Goal: Communication & Community: Answer question/provide support

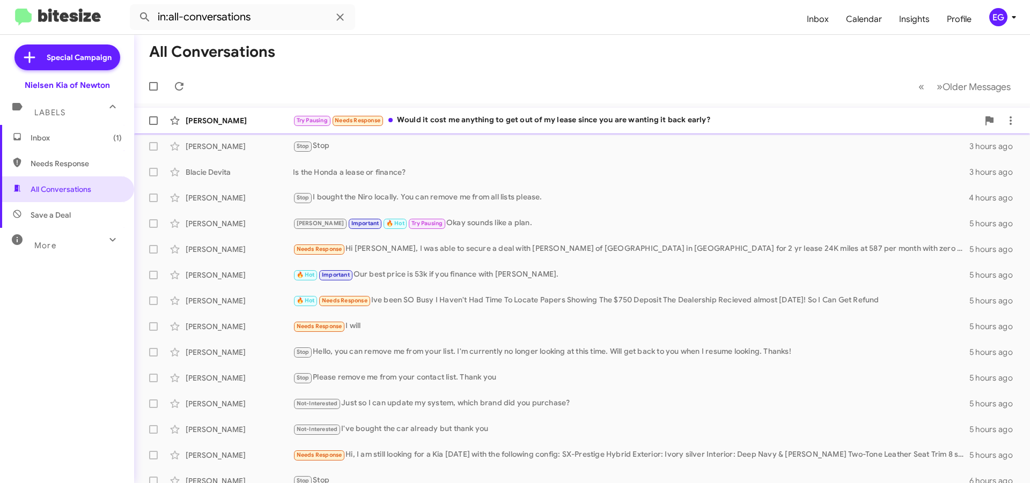
click at [559, 128] on div "[PERSON_NAME] Try Pausing Needs Response Would it cost me anything to get out o…" at bounding box center [582, 120] width 878 height 21
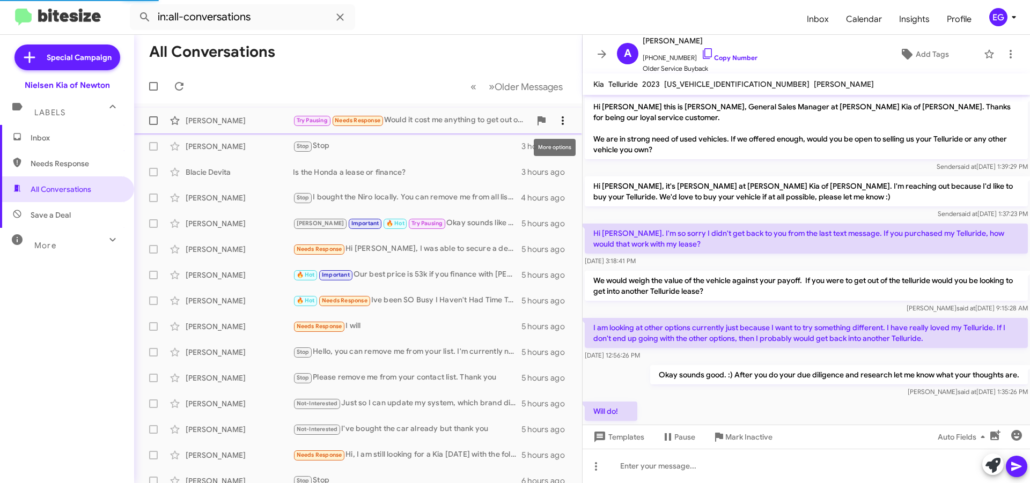
scroll to position [69, 0]
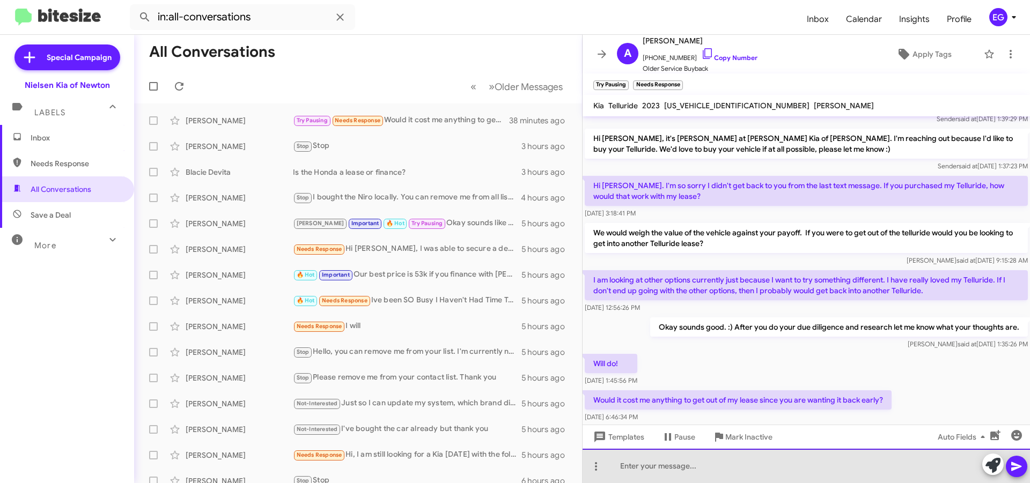
click at [650, 465] on div at bounding box center [805, 466] width 447 height 34
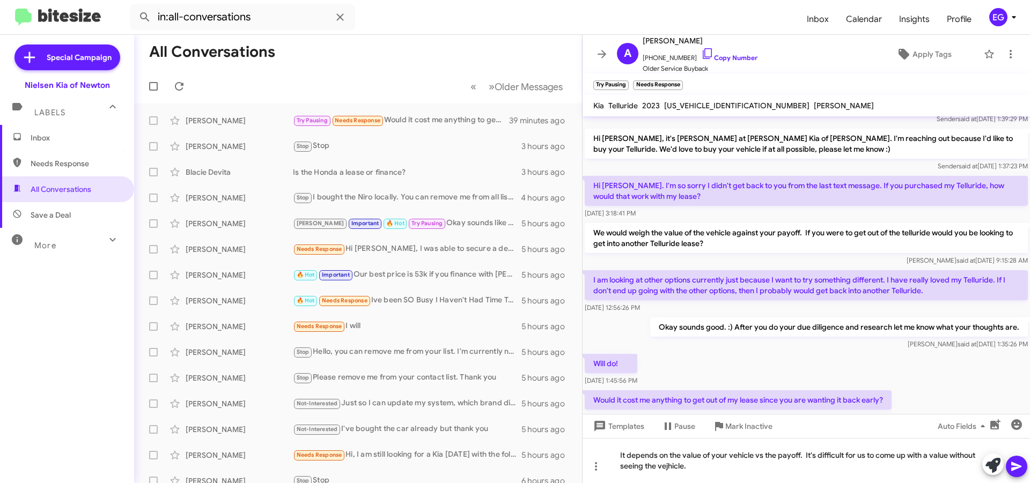
click at [675, 465] on mat-tooltip-component "Pause Conversation" at bounding box center [677, 452] width 73 height 32
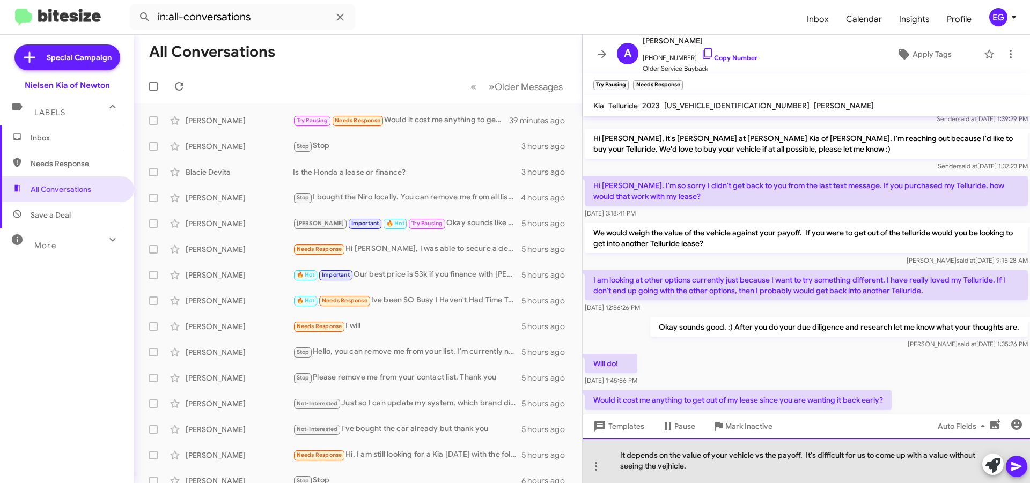
click at [670, 468] on div "It depends on the value of your vehicle vs the payoff. It's difficult for us to…" at bounding box center [805, 460] width 447 height 45
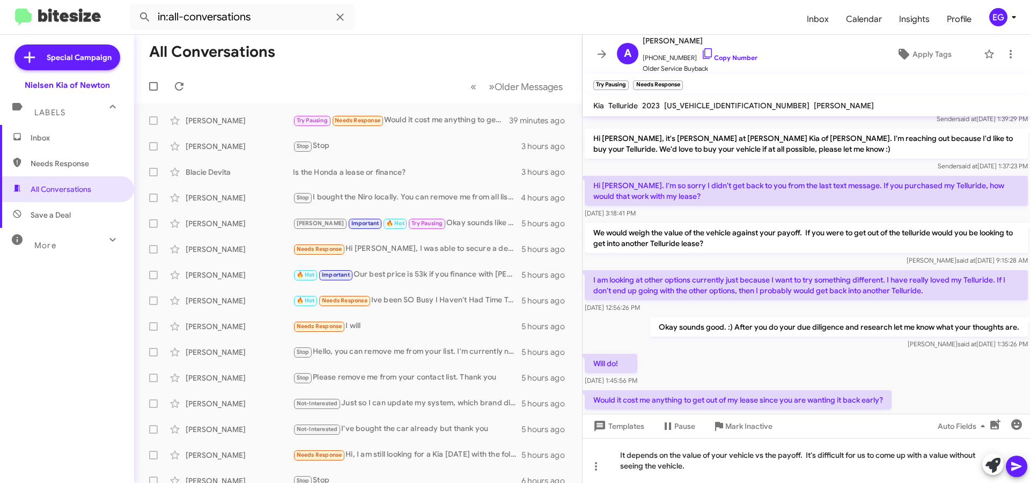
click at [1019, 464] on icon at bounding box center [1016, 466] width 13 height 13
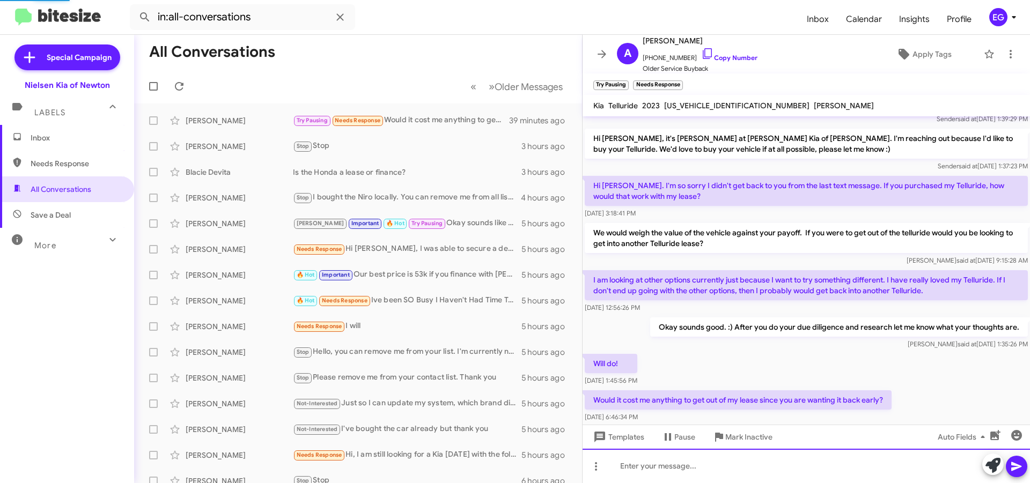
scroll to position [0, 0]
